Goal: Task Accomplishment & Management: Manage account settings

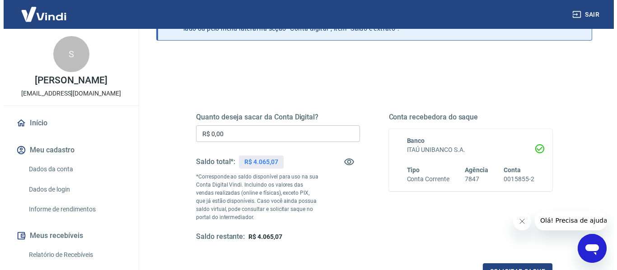
scroll to position [90, 0]
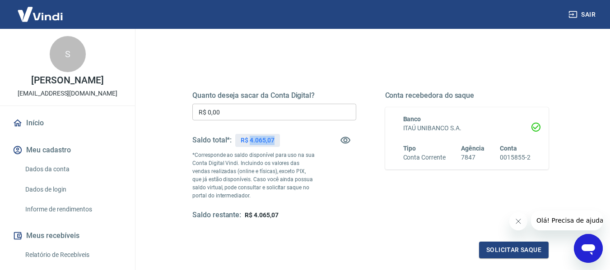
drag, startPoint x: 251, startPoint y: 141, endPoint x: 275, endPoint y: 140, distance: 24.4
click at [275, 140] on div "R$ 4.065,07" at bounding box center [257, 140] width 44 height 13
copy p "4.065,07"
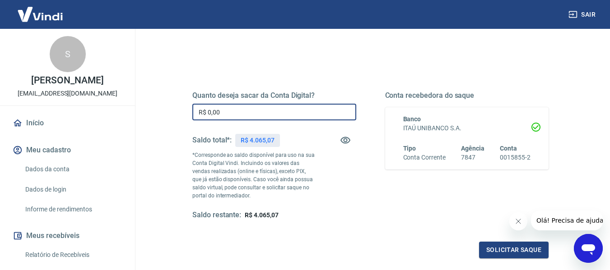
click at [233, 111] on input "R$ 0,00" at bounding box center [274, 112] width 164 height 17
paste input "4.065,07"
type input "R$ 4.065,07"
click at [499, 251] on button "Solicitar saque" at bounding box center [514, 250] width 70 height 17
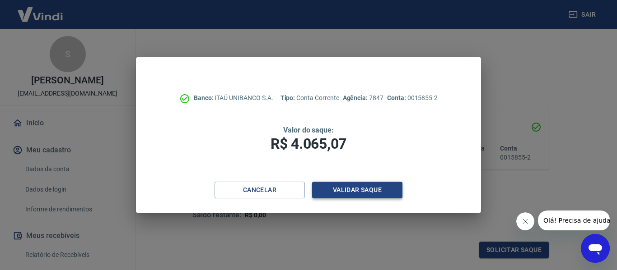
click at [354, 190] on button "Validar saque" at bounding box center [357, 190] width 90 height 17
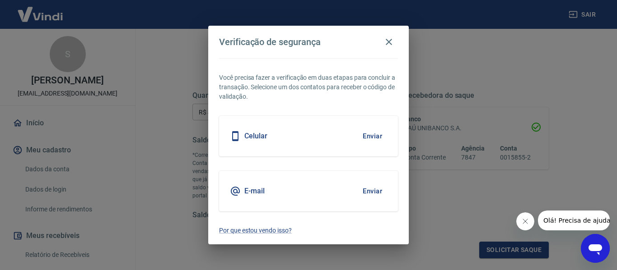
click at [315, 134] on div "Celular Enviar" at bounding box center [308, 136] width 179 height 41
click at [375, 137] on button "Enviar" at bounding box center [371, 136] width 29 height 19
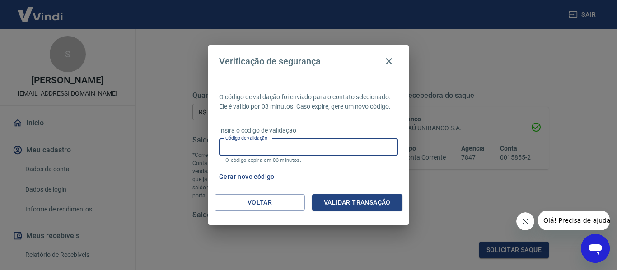
click at [337, 145] on input "Código de validação" at bounding box center [308, 147] width 179 height 17
type input "322830"
click at [365, 204] on button "Validar transação" at bounding box center [357, 203] width 90 height 17
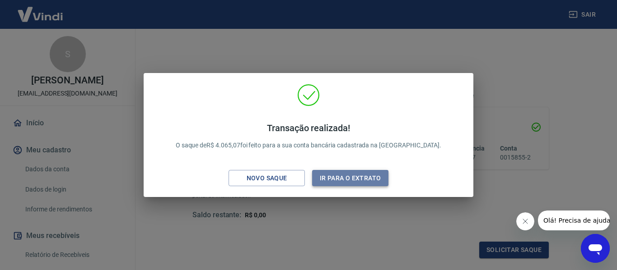
click at [355, 173] on button "Ir para o extrato" at bounding box center [350, 178] width 76 height 17
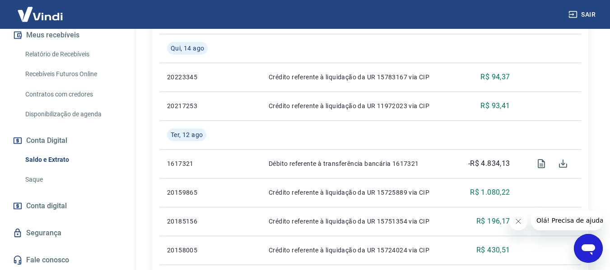
scroll to position [812, 0]
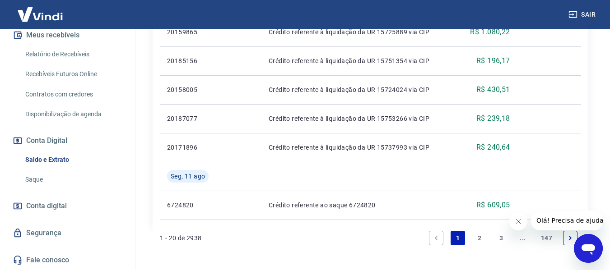
click at [591, 14] on button "Sair" at bounding box center [582, 14] width 32 height 17
